Goal: Information Seeking & Learning: Check status

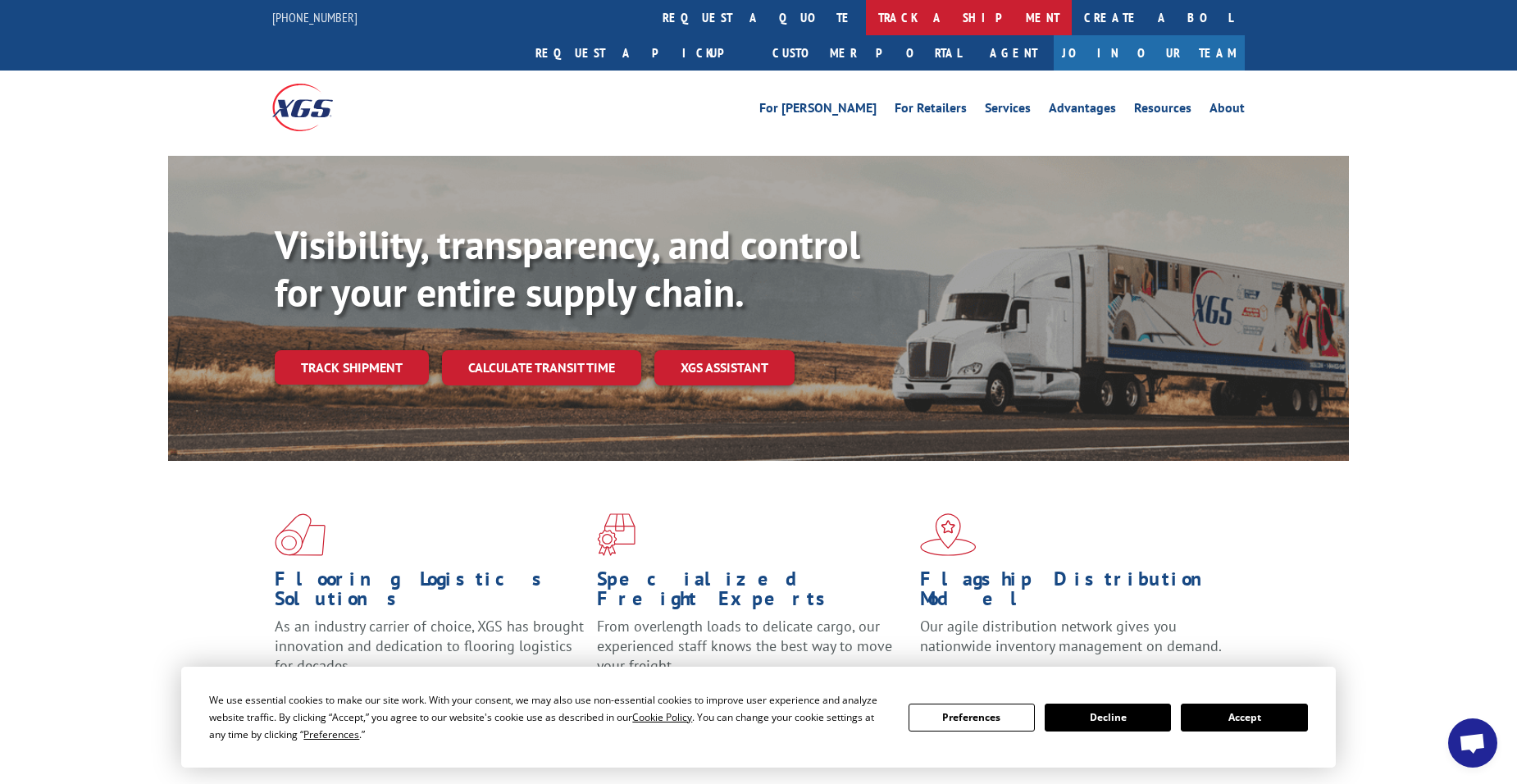
click at [866, 24] on link "track a shipment" at bounding box center [969, 18] width 206 height 35
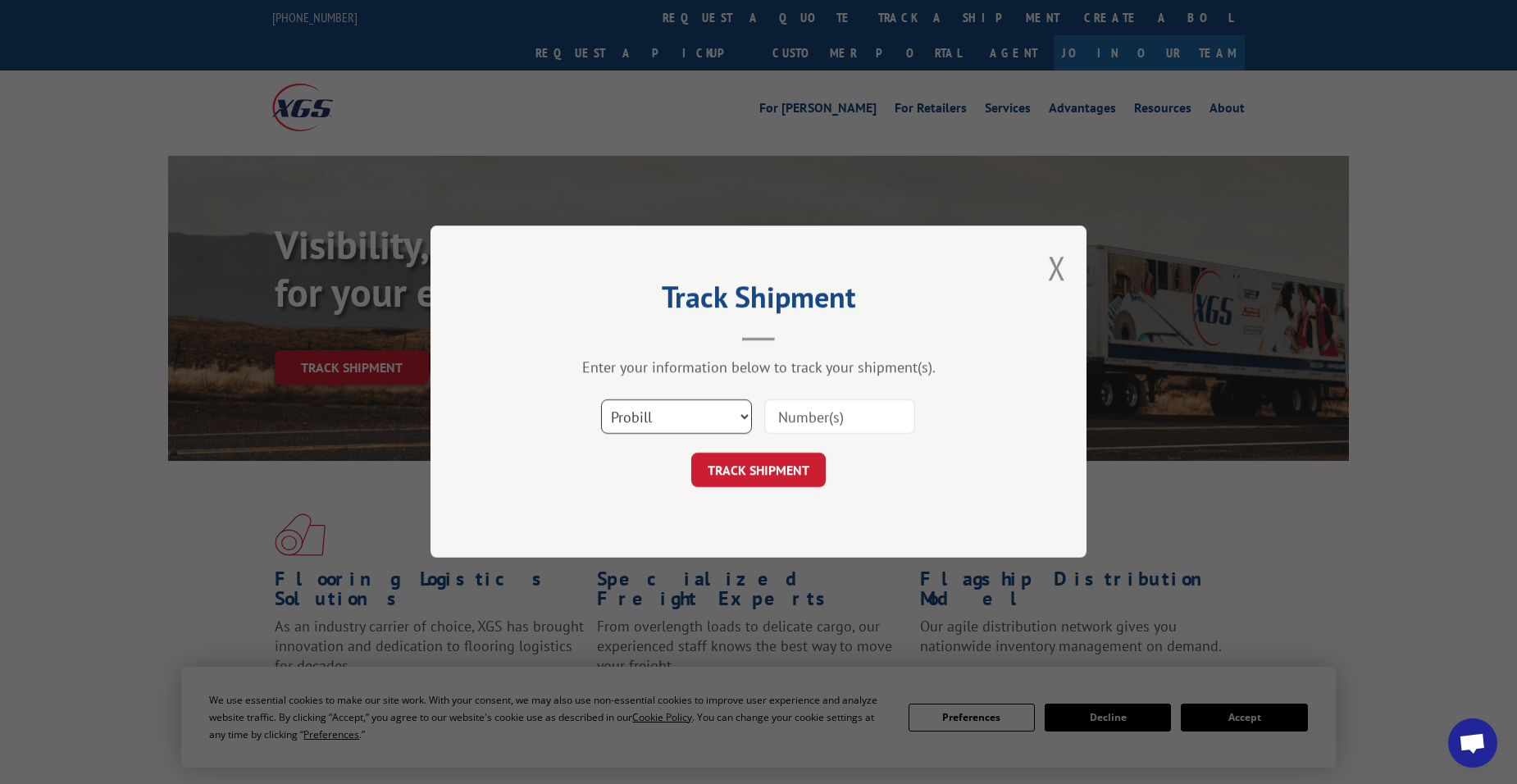
click at [683, 414] on select "Select category... Probill BOL PO" at bounding box center [676, 416] width 151 height 34
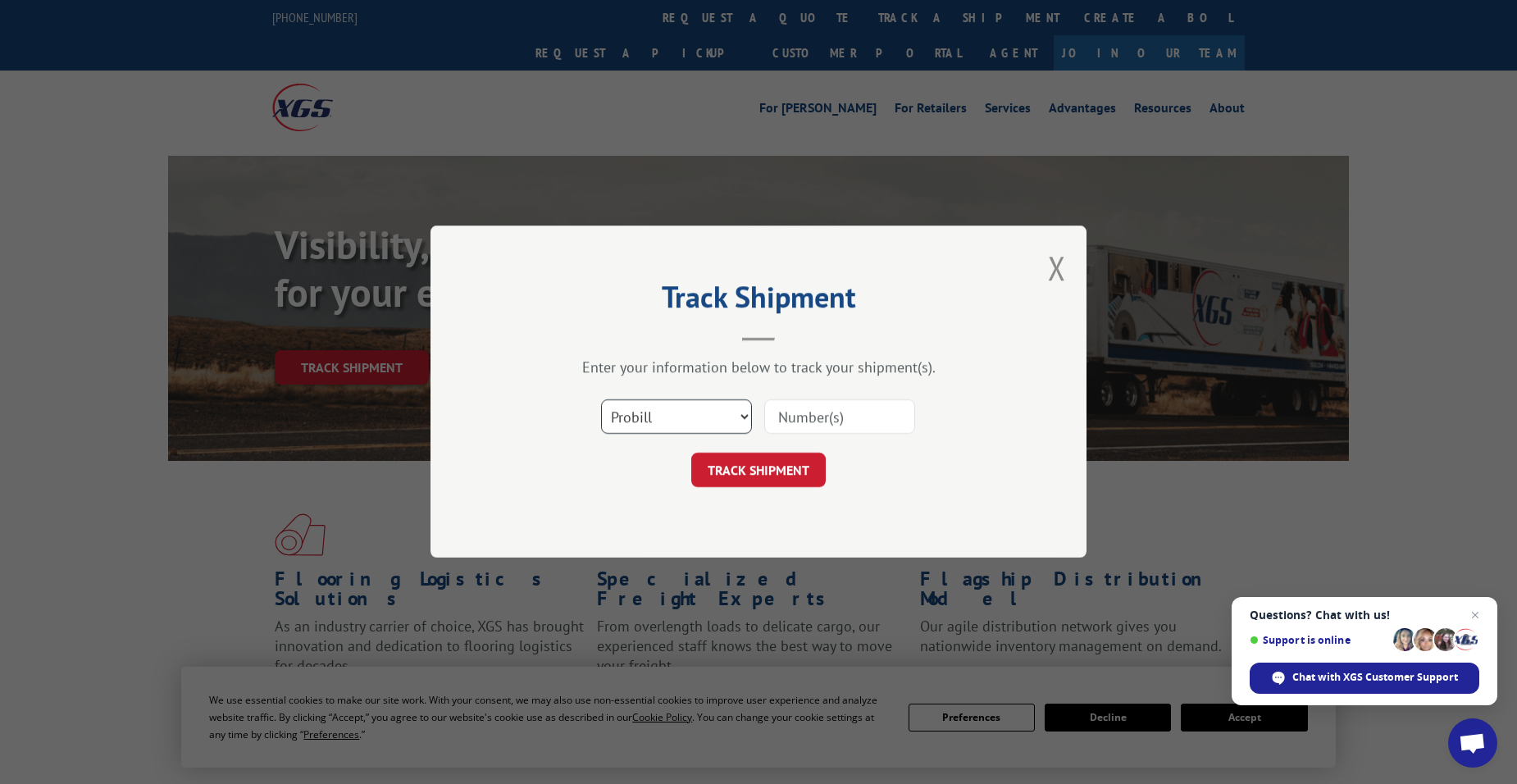
select select "bol"
click at [601, 400] on select "Select category... Probill BOL PO" at bounding box center [676, 416] width 151 height 34
click at [856, 419] on input at bounding box center [839, 416] width 151 height 34
type input "5513874"
click at [753, 469] on button "TRACK SHIPMENT" at bounding box center [758, 470] width 134 height 34
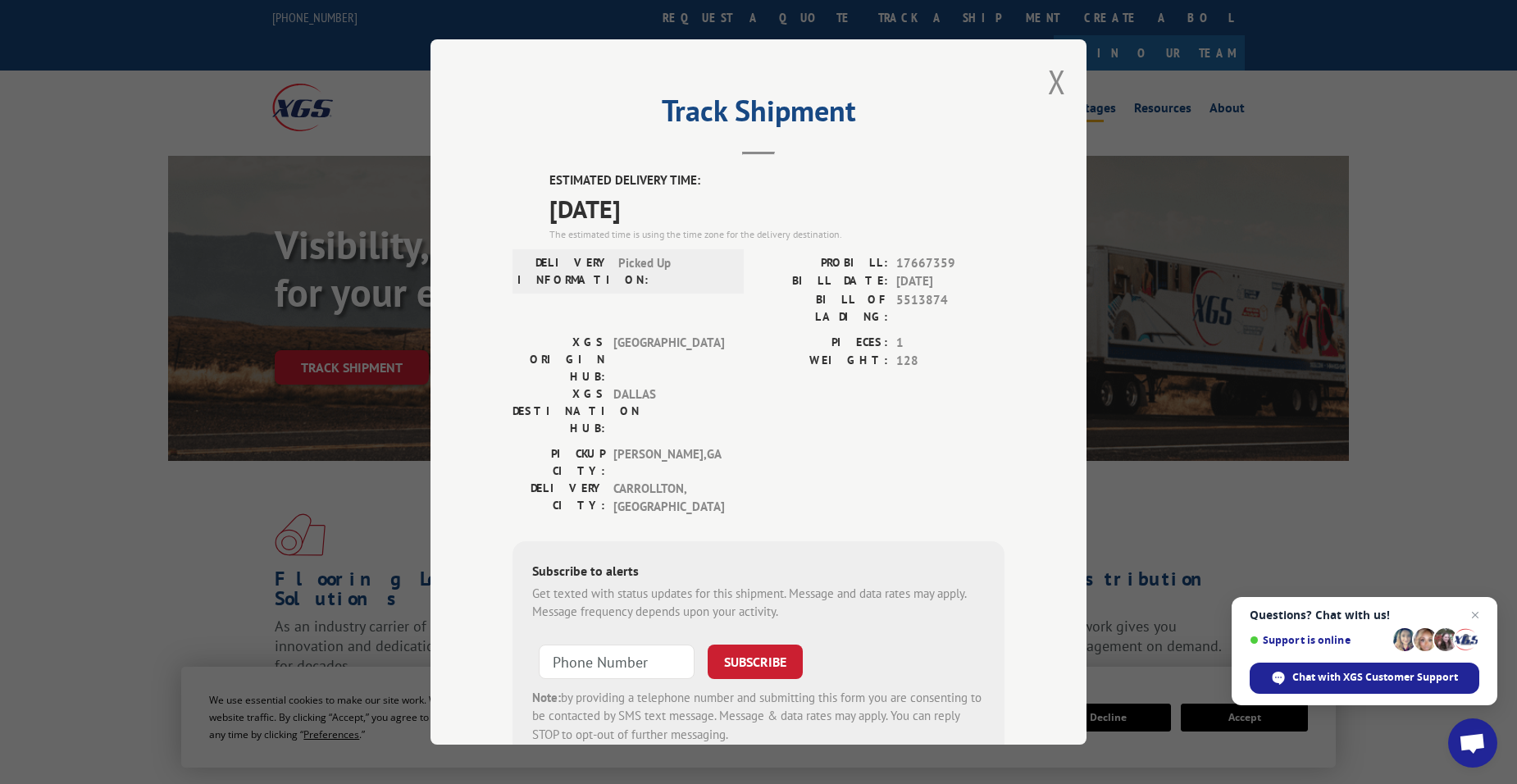
click at [1052, 80] on button "Close modal" at bounding box center [1057, 82] width 18 height 44
